Goal: Transaction & Acquisition: Purchase product/service

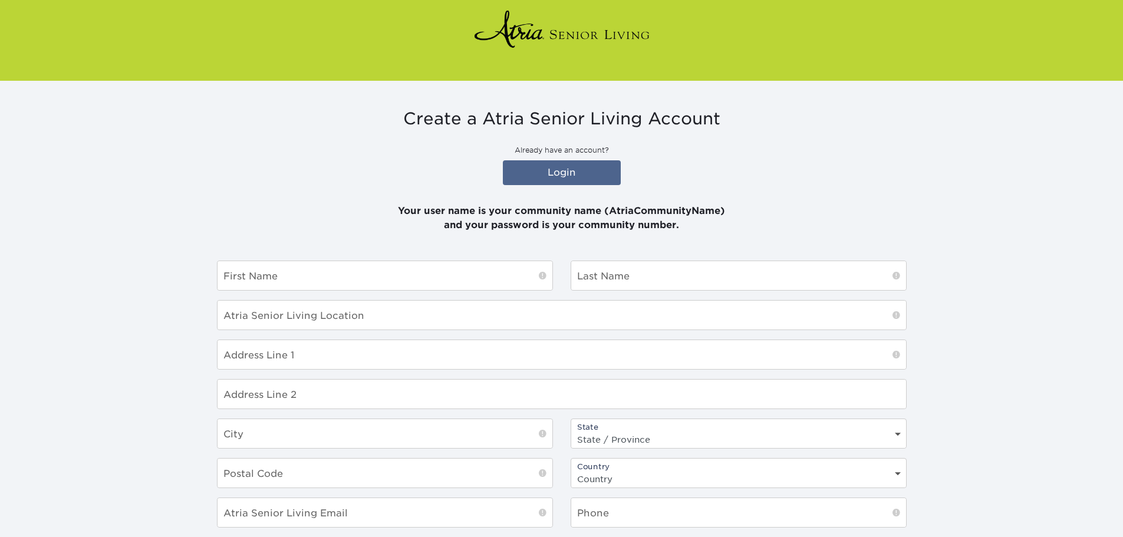
scroll to position [118, 0]
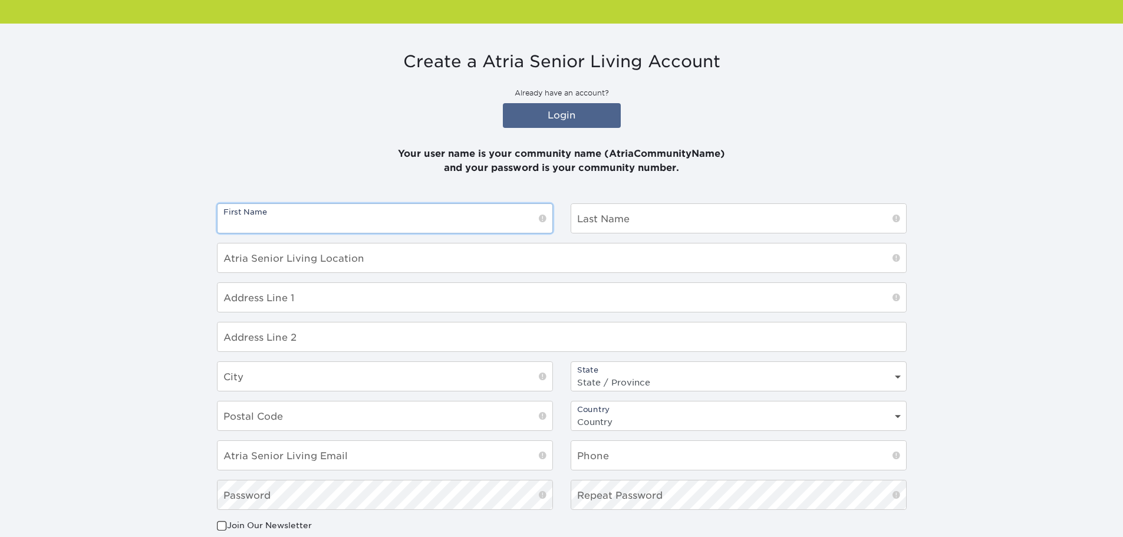
click at [496, 220] on input "text" at bounding box center [384, 218] width 335 height 29
type input "Vina"
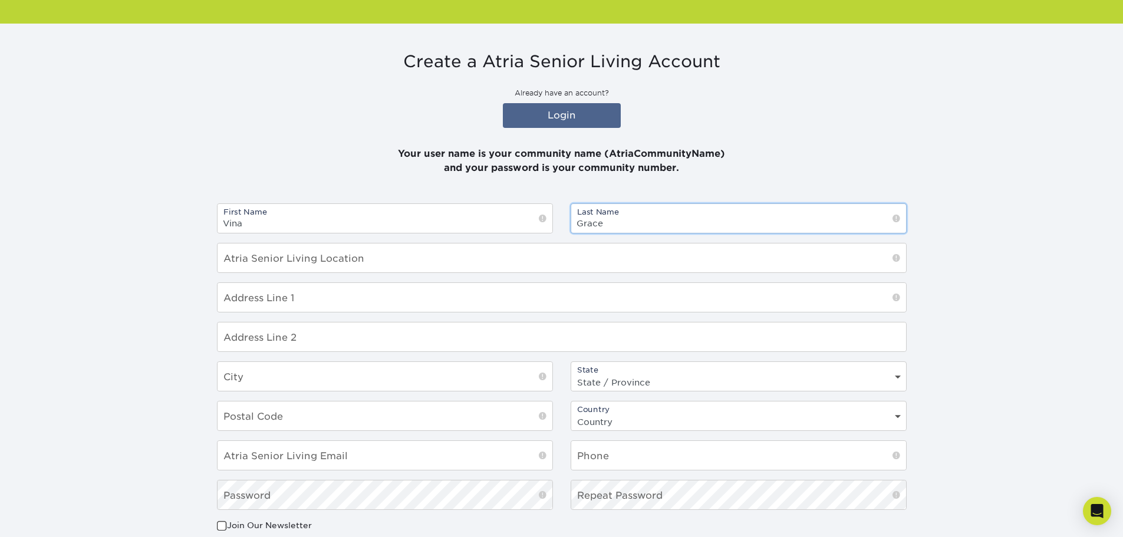
type input "Grace"
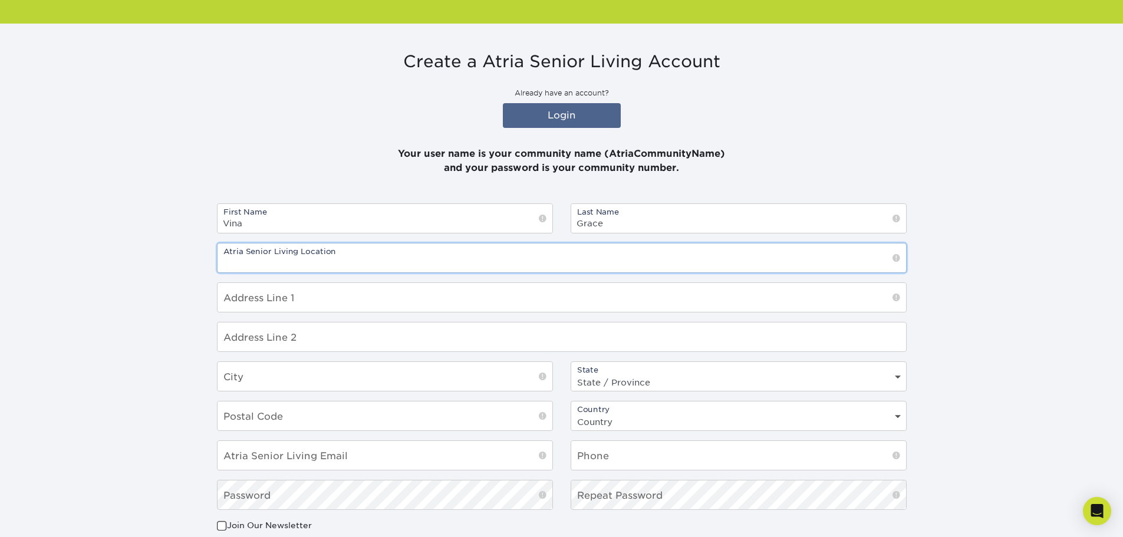
click at [377, 262] on input "text" at bounding box center [561, 257] width 688 height 29
type input "a"
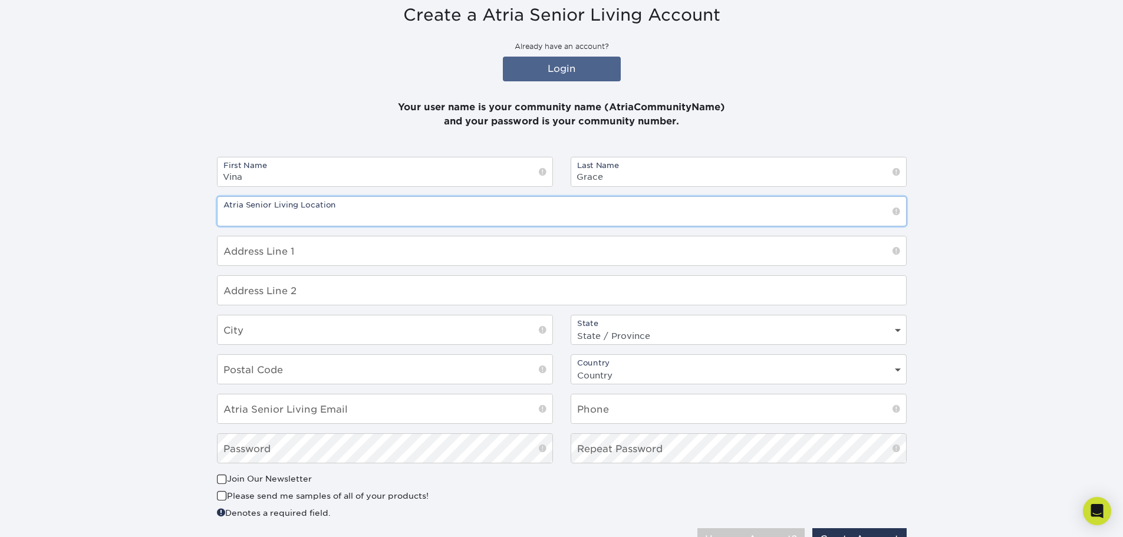
scroll to position [220, 0]
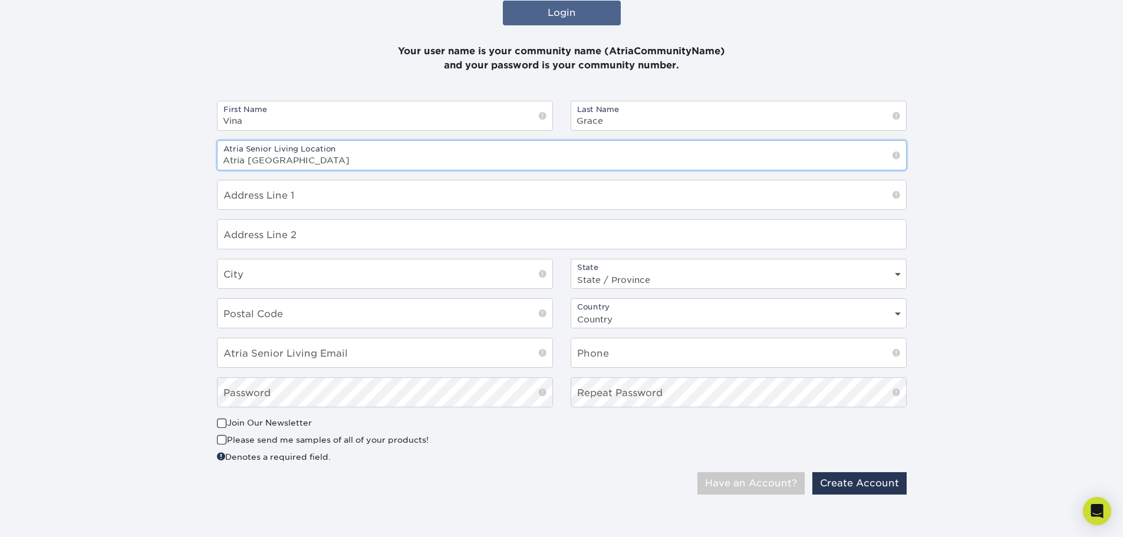
type input "Atria [GEOGRAPHIC_DATA]"
click at [288, 200] on input "text" at bounding box center [561, 194] width 688 height 29
type input "117-01 84th ave"
click at [336, 253] on div "First Name Vina Last Name Grace Atria Senior Living Location Atria Kew Gardens …" at bounding box center [561, 259] width 707 height 316
click at [303, 274] on input "text" at bounding box center [384, 273] width 335 height 29
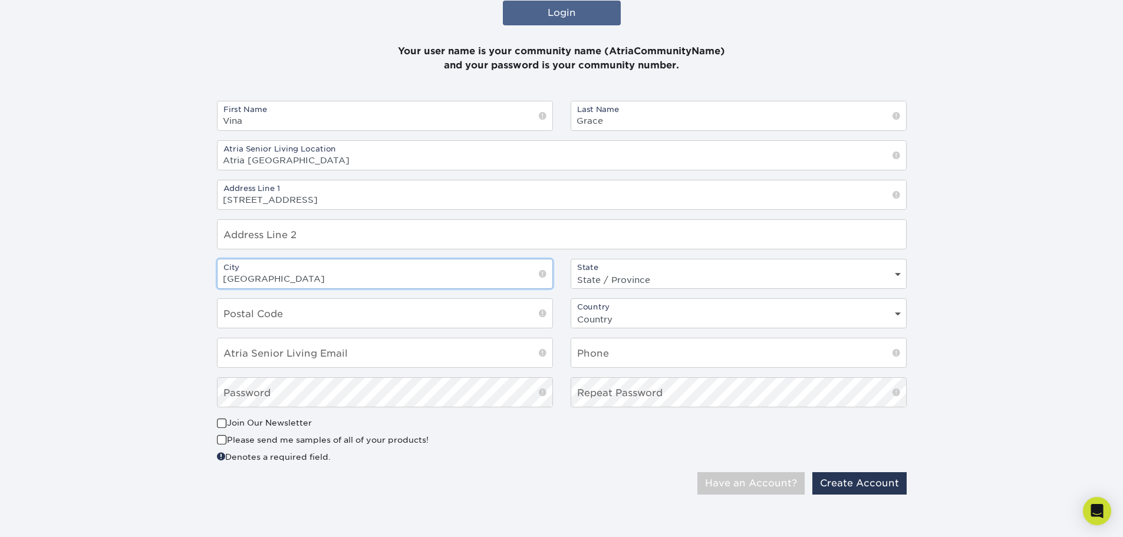
type input "Kew Gardens"
click at [897, 276] on select "State / Province Alabama Alaska Arizona Arkansas California Colorado Connecticu…" at bounding box center [738, 279] width 335 height 17
select select "NY"
click at [571, 271] on select "State / Province Alabama Alaska Arizona Arkansas California Colorado Connecticu…" at bounding box center [738, 279] width 335 height 17
click at [319, 309] on input "text" at bounding box center [384, 313] width 335 height 29
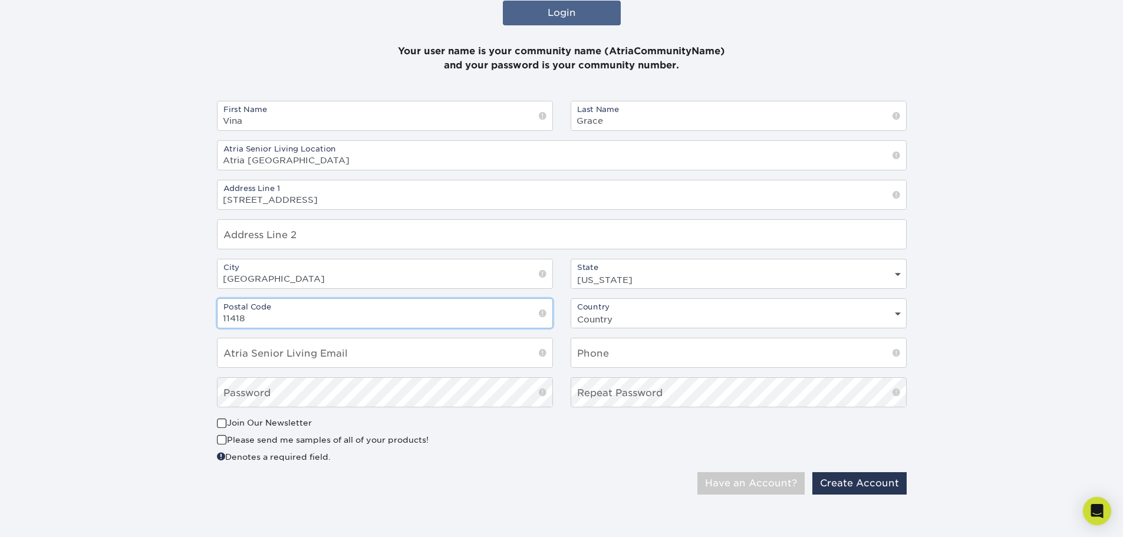
type input "11418"
click at [325, 353] on input "email" at bounding box center [384, 352] width 335 height 29
type input "v"
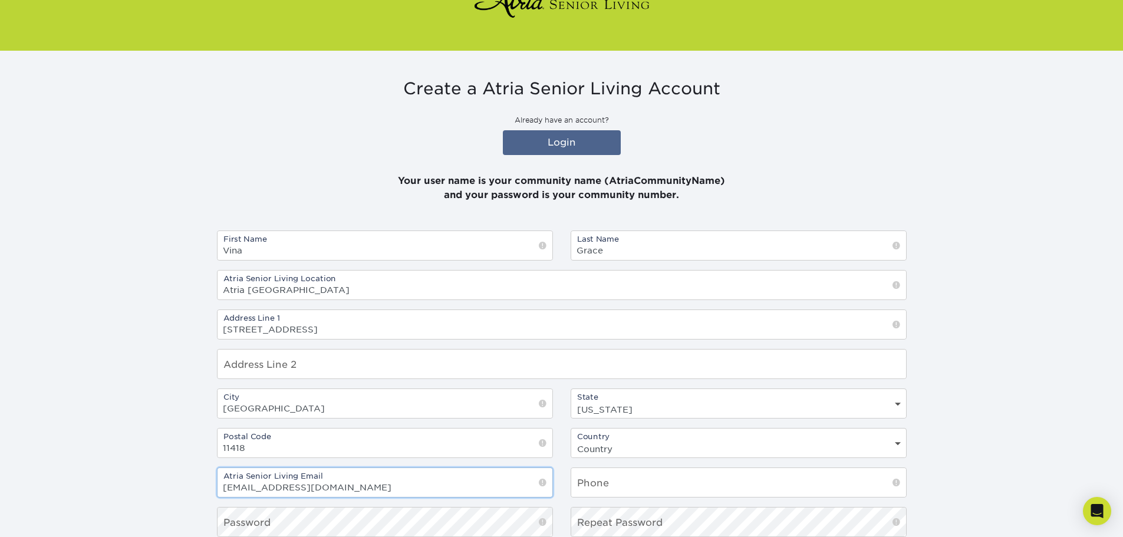
scroll to position [0, 0]
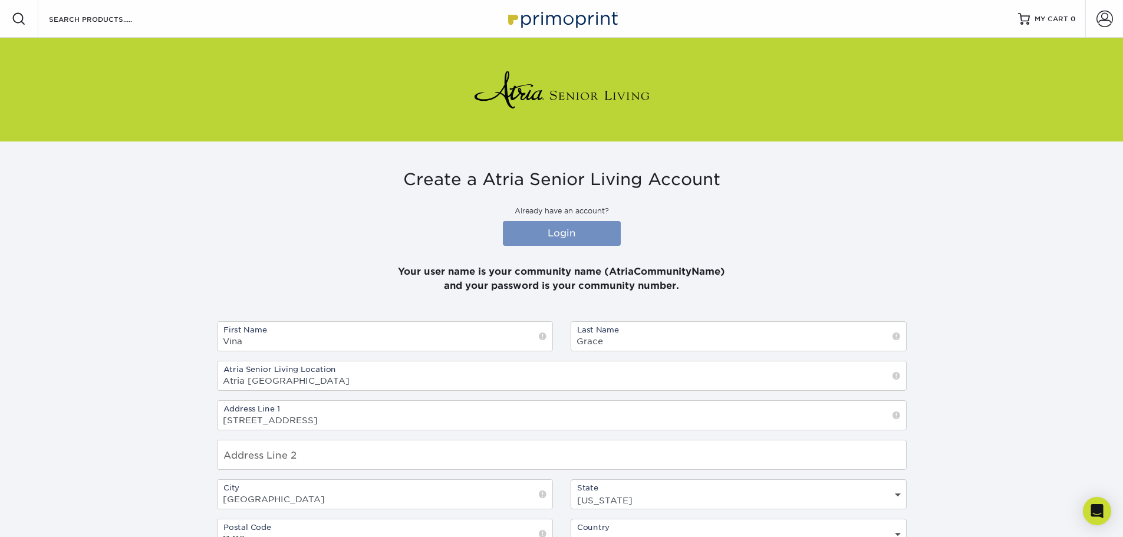
type input "Vina.Grace@atriaseniorliving.com"
click at [557, 233] on link "Login" at bounding box center [562, 233] width 118 height 25
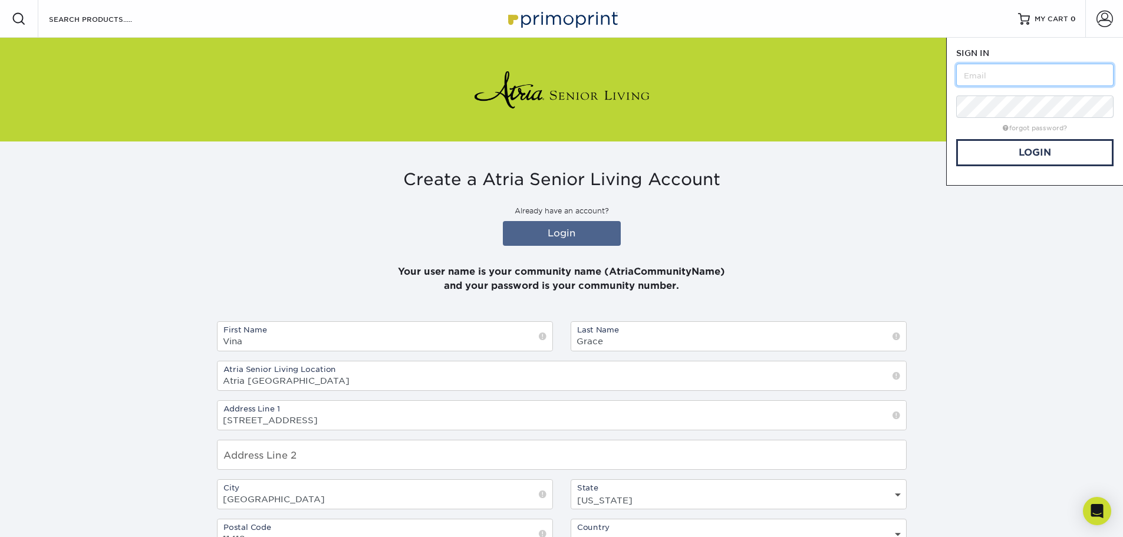
click at [1025, 75] on input "text" at bounding box center [1034, 75] width 157 height 22
click at [1013, 157] on link "Login" at bounding box center [1034, 152] width 157 height 27
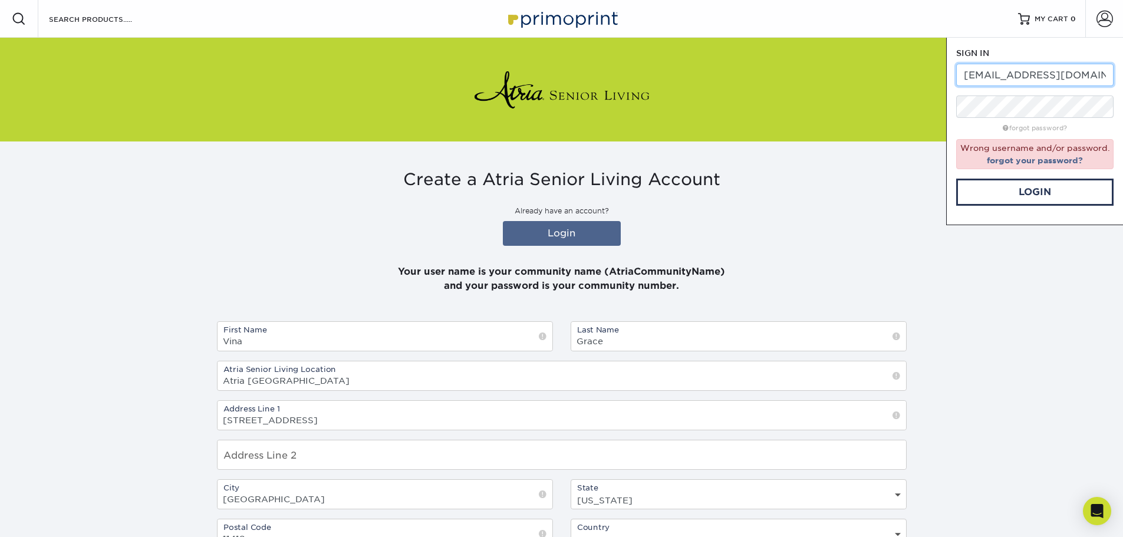
drag, startPoint x: 1109, startPoint y: 79, endPoint x: 899, endPoint y: 80, distance: 210.4
click at [899, 80] on div "Resources Menu Search Products Account SIGN IN CREATE AN ACCOUNT marc.gross@atr…" at bounding box center [561, 376] width 1123 height 753
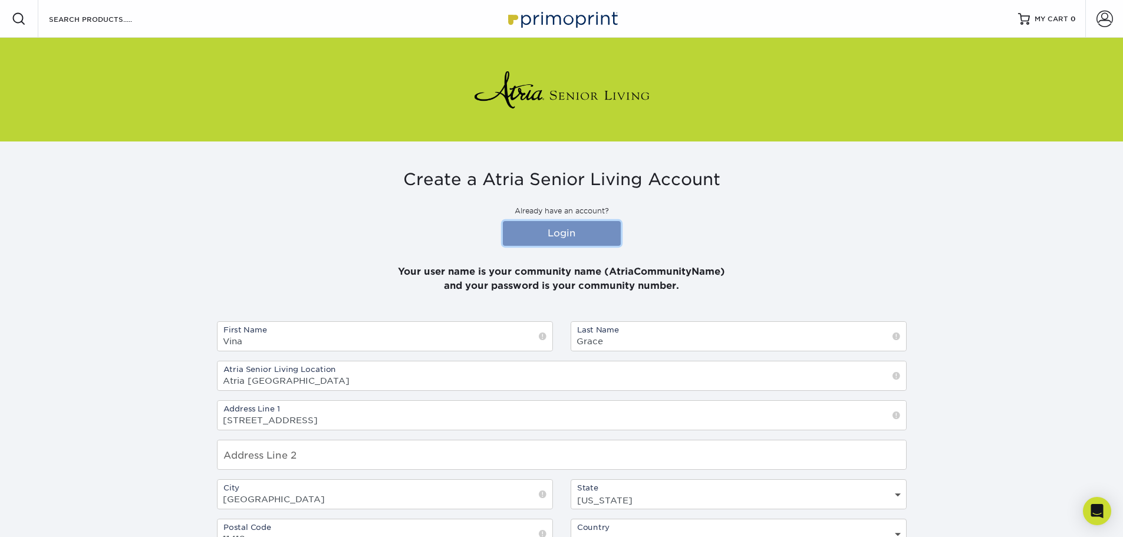
click at [570, 239] on link "Login" at bounding box center [562, 233] width 118 height 25
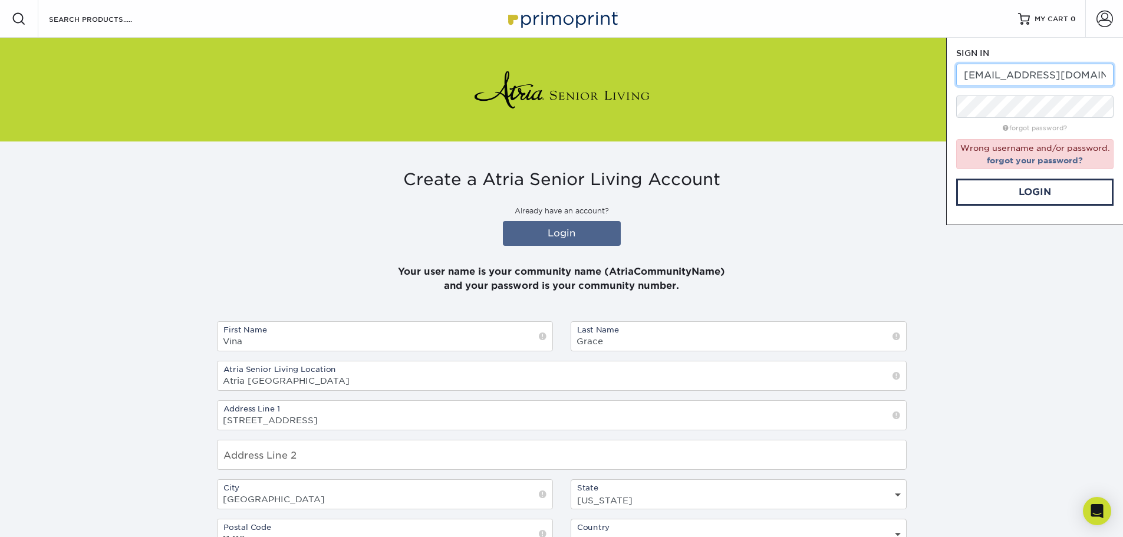
click at [1105, 78] on input "marc.gross@atriaseniorliving.com" at bounding box center [1034, 75] width 157 height 22
click at [995, 76] on input ".com" at bounding box center [1034, 75] width 157 height 22
type input "."
click at [1049, 192] on link "Login" at bounding box center [1034, 192] width 157 height 27
click at [965, 75] on input "kewgardens" at bounding box center [1034, 75] width 157 height 22
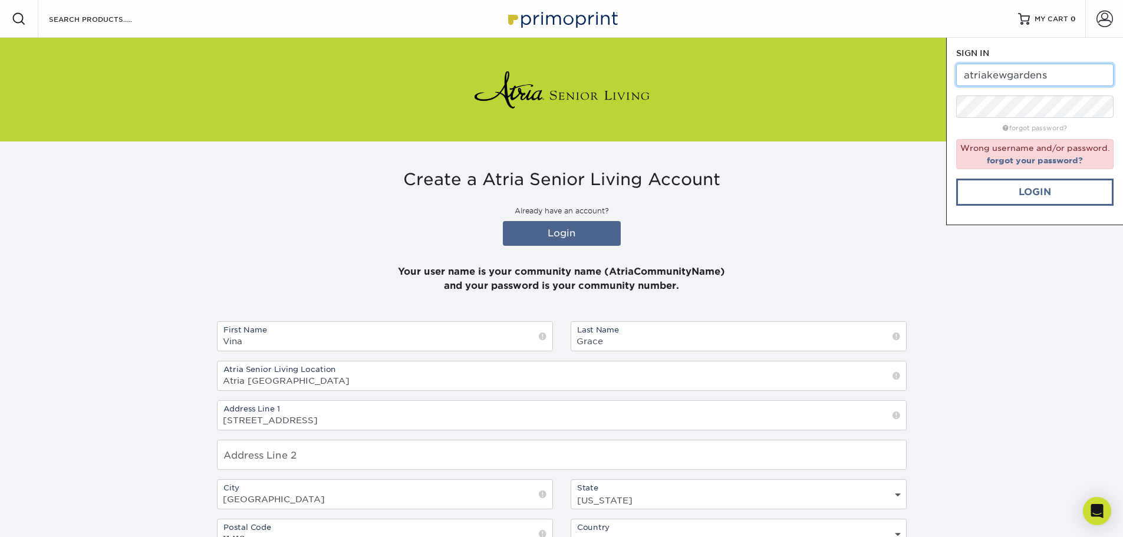
type input "atriakewgardens"
click at [1022, 200] on link "Login" at bounding box center [1034, 192] width 157 height 27
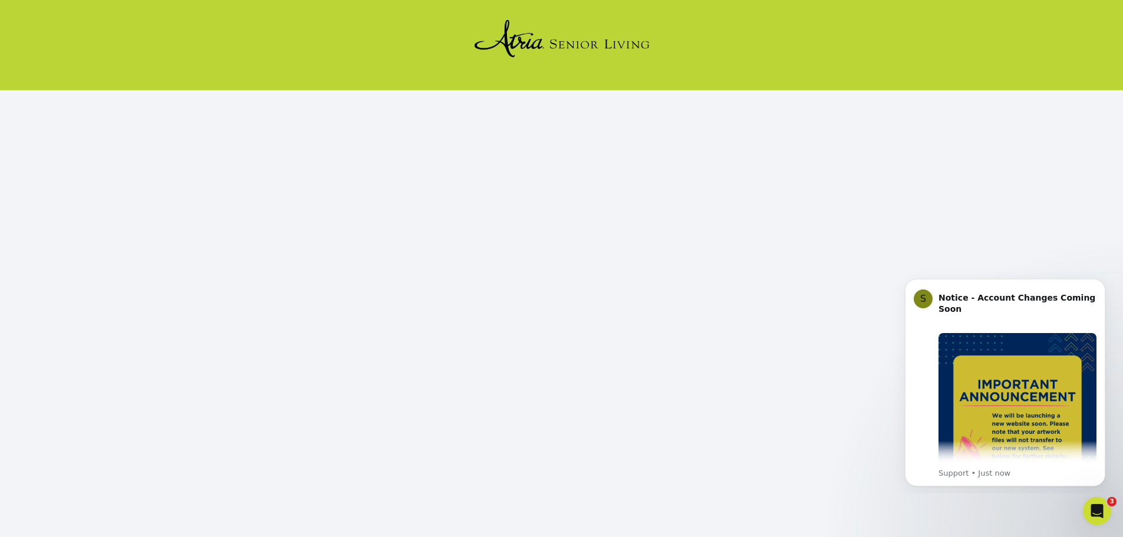
scroll to position [69, 0]
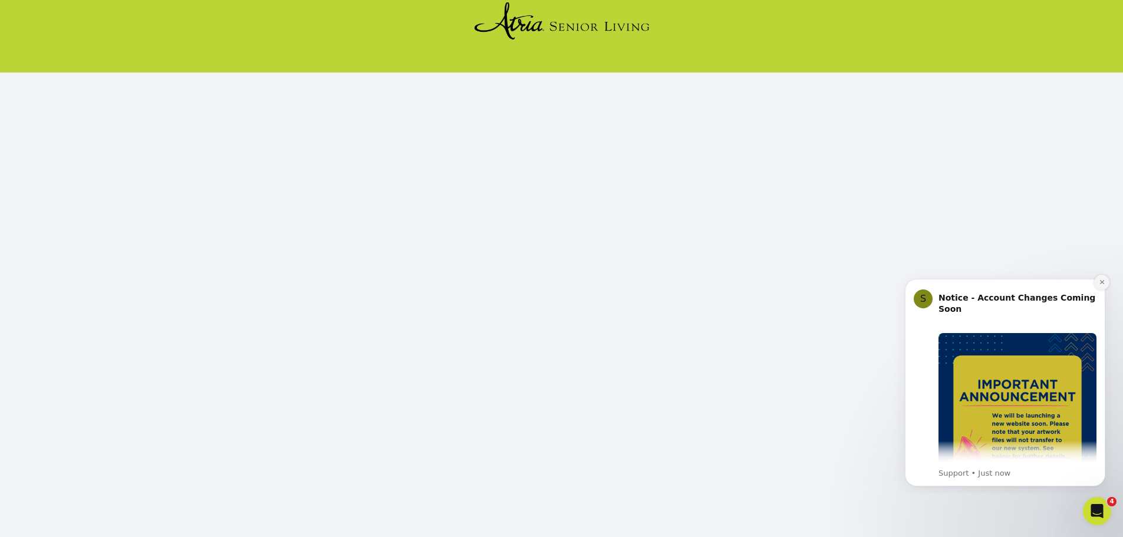
click at [1101, 283] on icon "Dismiss notification" at bounding box center [1101, 282] width 6 height 6
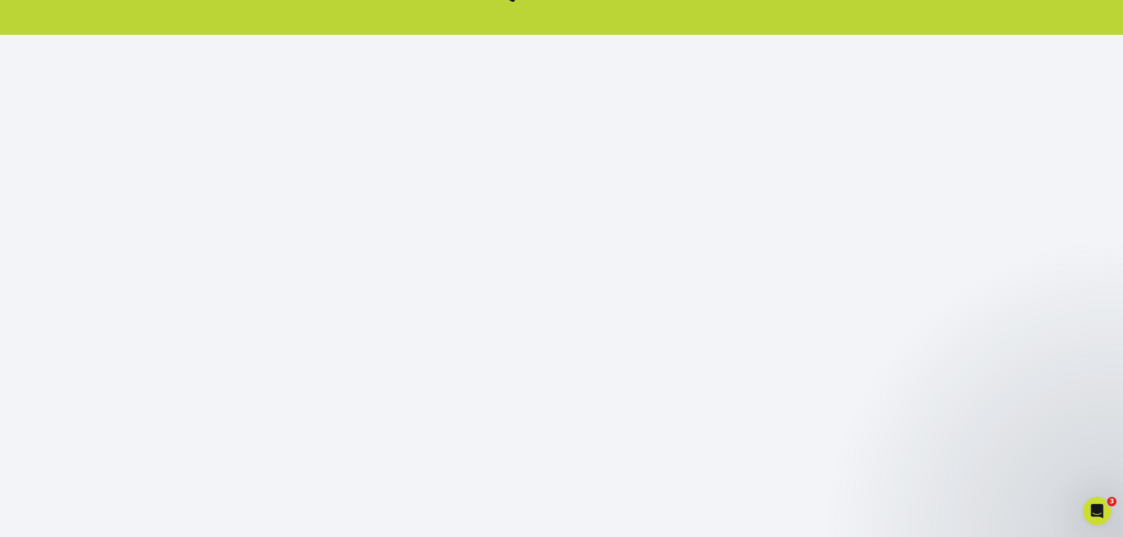
scroll to position [128, 0]
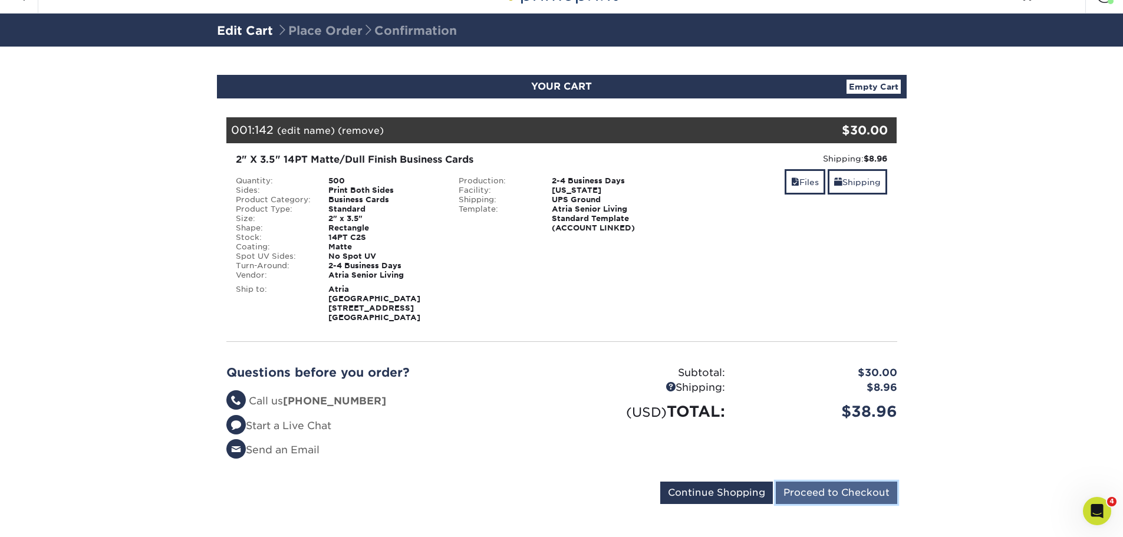
click at [856, 490] on input "Proceed to Checkout" at bounding box center [835, 492] width 121 height 22
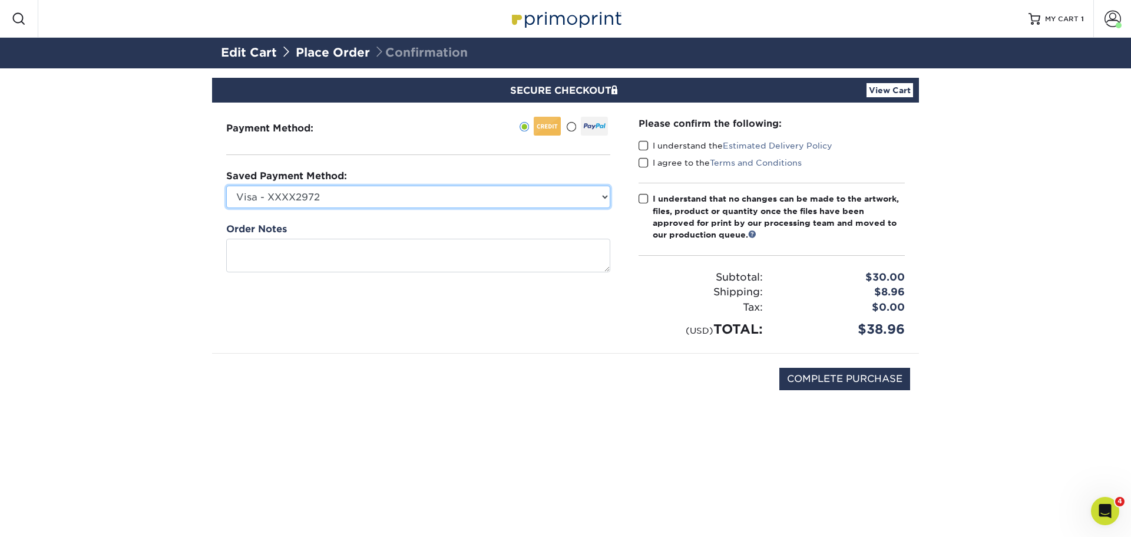
click at [600, 199] on select "Visa - XXXX2972 Visa - XXXX6983 Visa - XXXX6983 Visa - XXXX9873 Visa - XXXX4655…" at bounding box center [418, 197] width 384 height 22
select select
click at [226, 186] on select "Visa - XXXX2972 Visa - XXXX6983 Visa - XXXX6983 Visa - XXXX9873 Visa - XXXX4655…" at bounding box center [418, 197] width 384 height 22
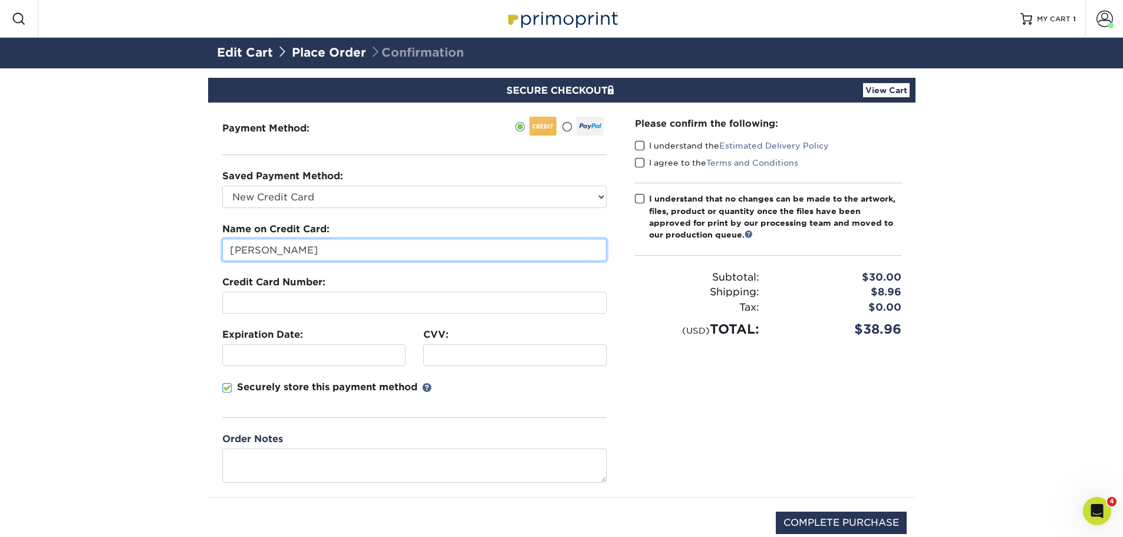
drag, startPoint x: 368, startPoint y: 252, endPoint x: 36, endPoint y: 231, distance: 333.0
click at [36, 231] on section "SECURE CHECKOUT View Cart Payment Method: Saved Payment Method:" at bounding box center [561, 328] width 1123 height 520
type input "Marc Gross"
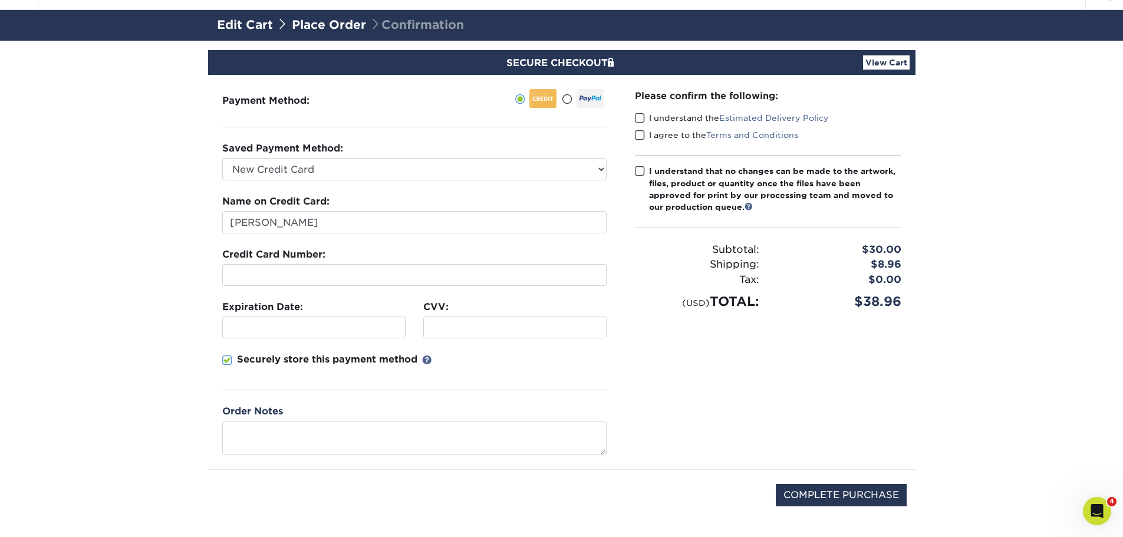
scroll to position [52, 0]
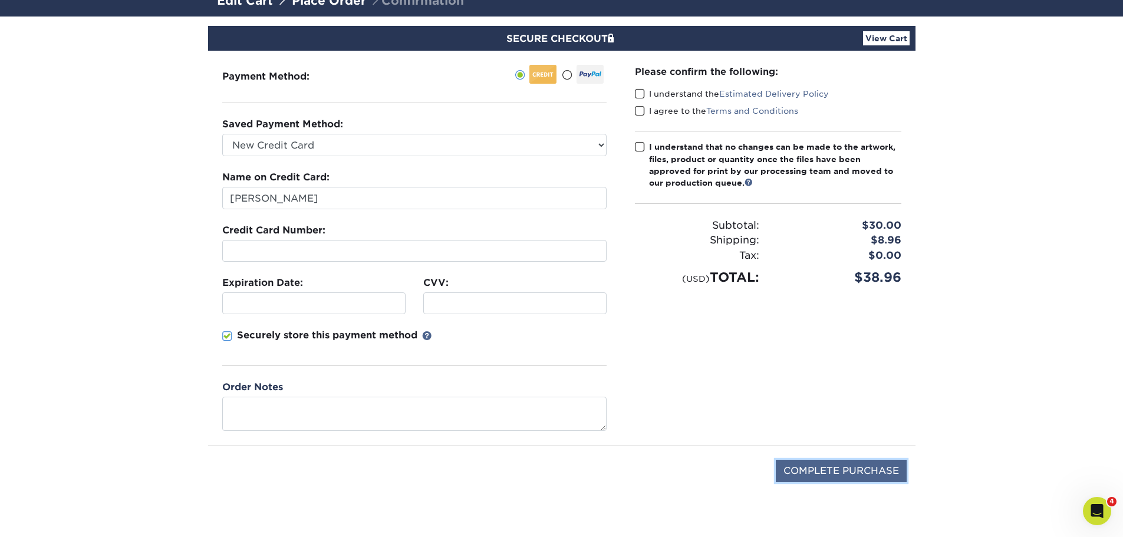
click at [840, 466] on input "COMPLETE PURCHASE" at bounding box center [840, 471] width 131 height 22
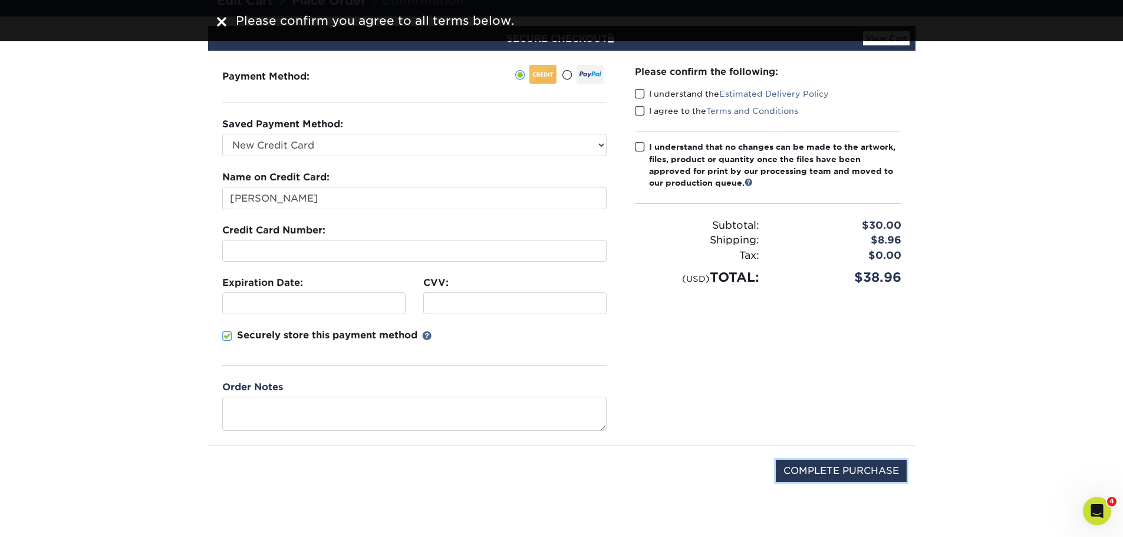
scroll to position [0, 0]
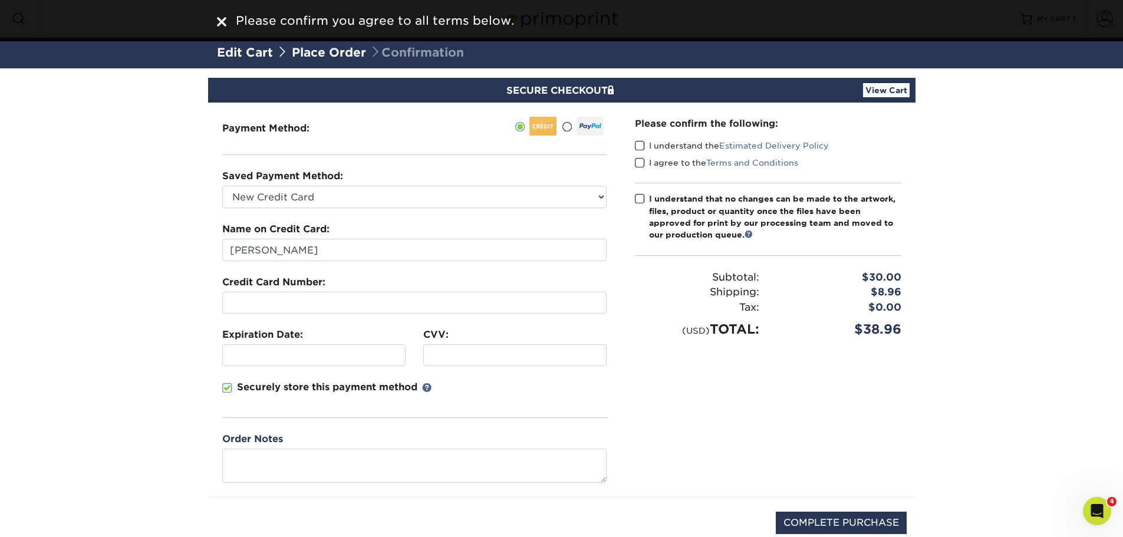
click at [638, 146] on span at bounding box center [640, 145] width 10 height 11
click at [0, 0] on input "I understand the Estimated Delivery Policy" at bounding box center [0, 0] width 0 height 0
click at [642, 159] on span at bounding box center [640, 162] width 10 height 11
click at [0, 0] on input "I agree to the Terms and Conditions" at bounding box center [0, 0] width 0 height 0
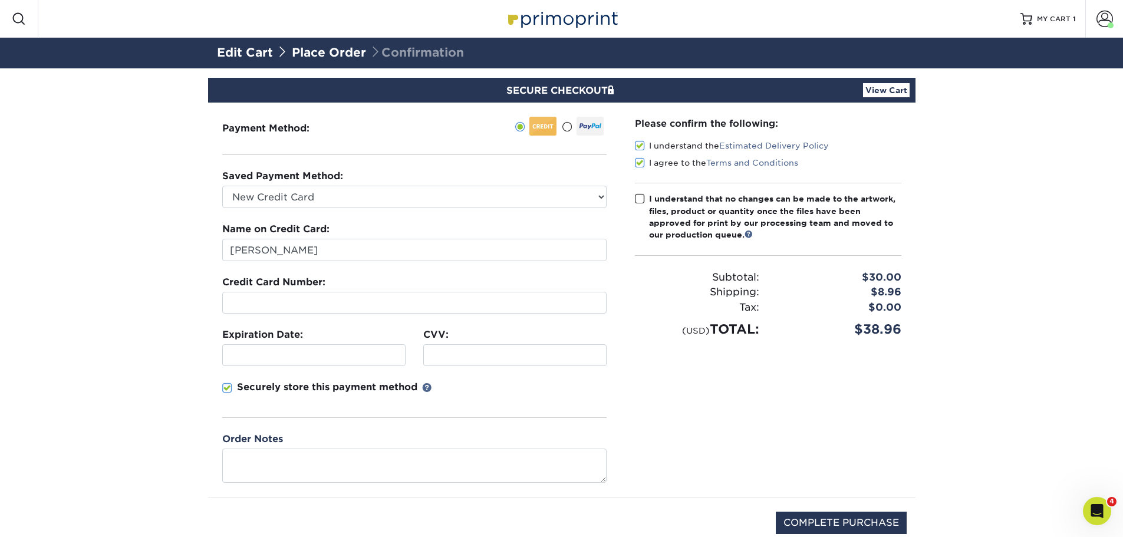
click at [638, 199] on span at bounding box center [640, 198] width 10 height 11
click at [0, 0] on input "I understand that no changes can be made to the artwork, files, product or quan…" at bounding box center [0, 0] width 0 height 0
click at [890, 519] on input "COMPLETE PURCHASE" at bounding box center [840, 522] width 131 height 22
type input "PROCESSING, PLEASE WAIT..."
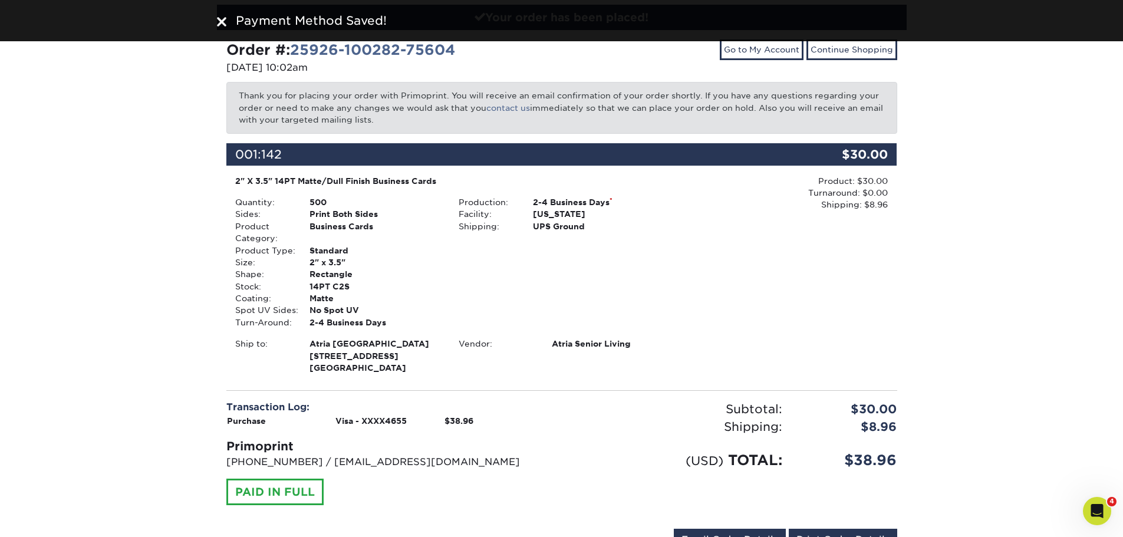
scroll to position [149, 0]
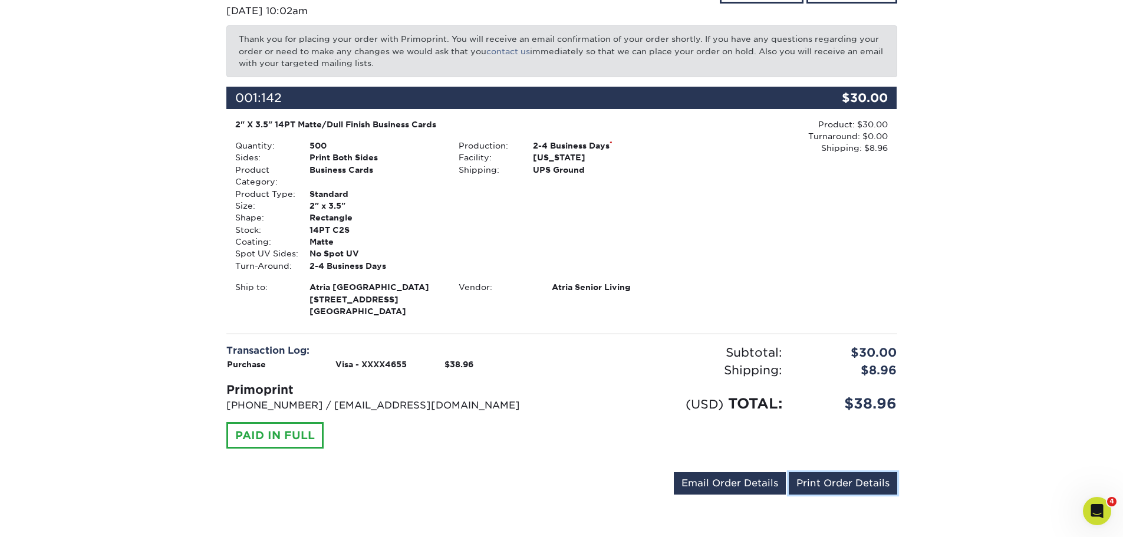
drag, startPoint x: 880, startPoint y: 482, endPoint x: 870, endPoint y: 457, distance: 26.7
click at [881, 482] on link "Print Order Details" at bounding box center [842, 483] width 108 height 22
